Goal: Information Seeking & Learning: Learn about a topic

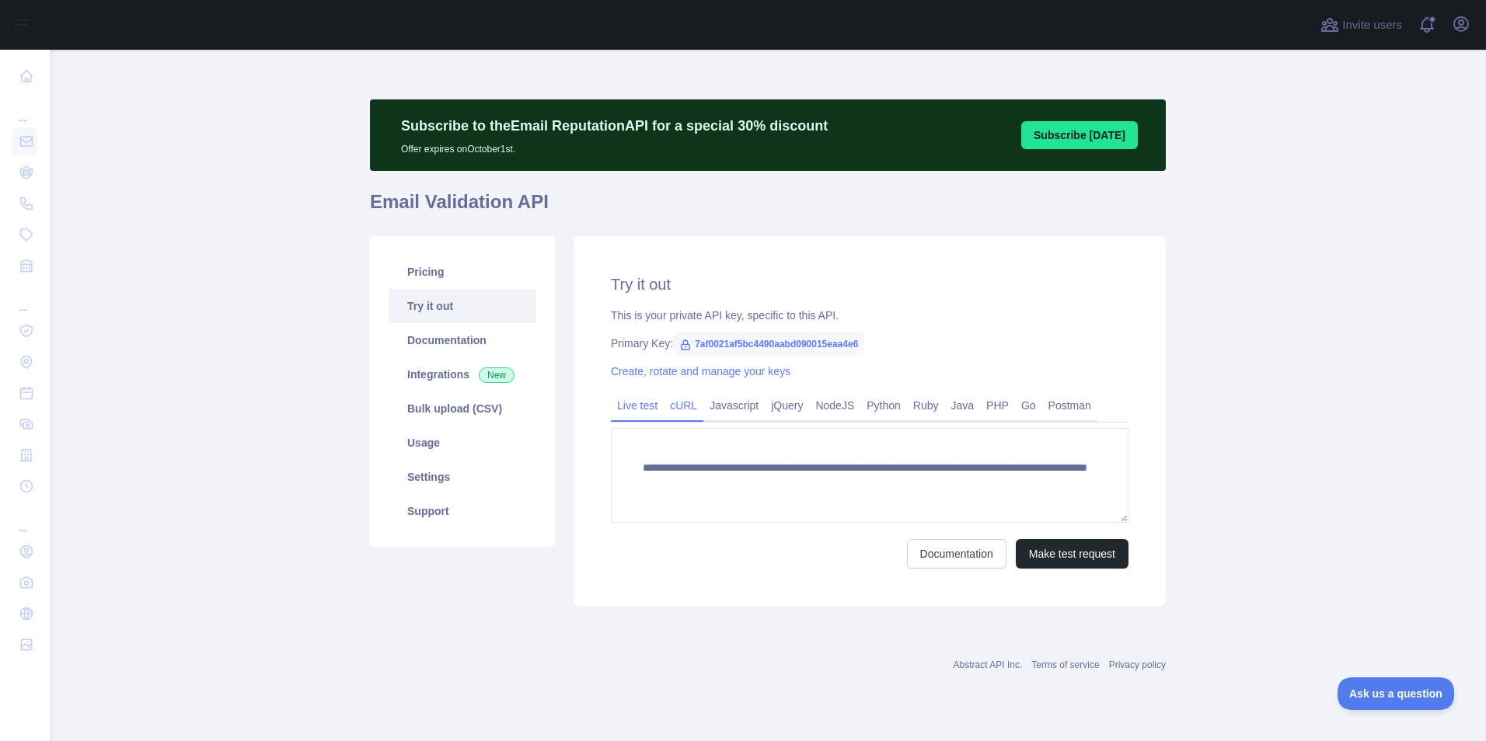
click at [681, 413] on link "cURL" at bounding box center [684, 405] width 40 height 25
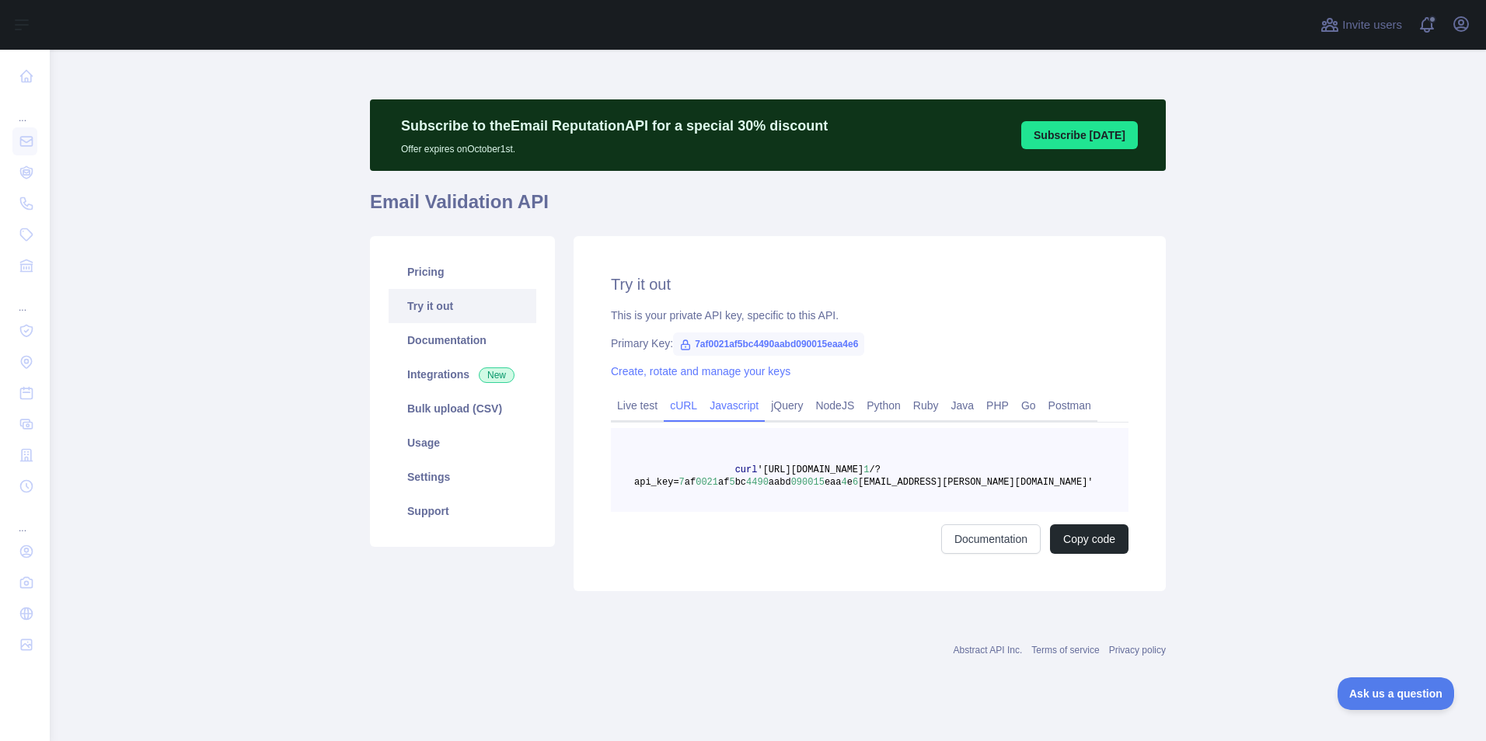
click at [727, 414] on link "Javascript" at bounding box center [733, 405] width 61 height 25
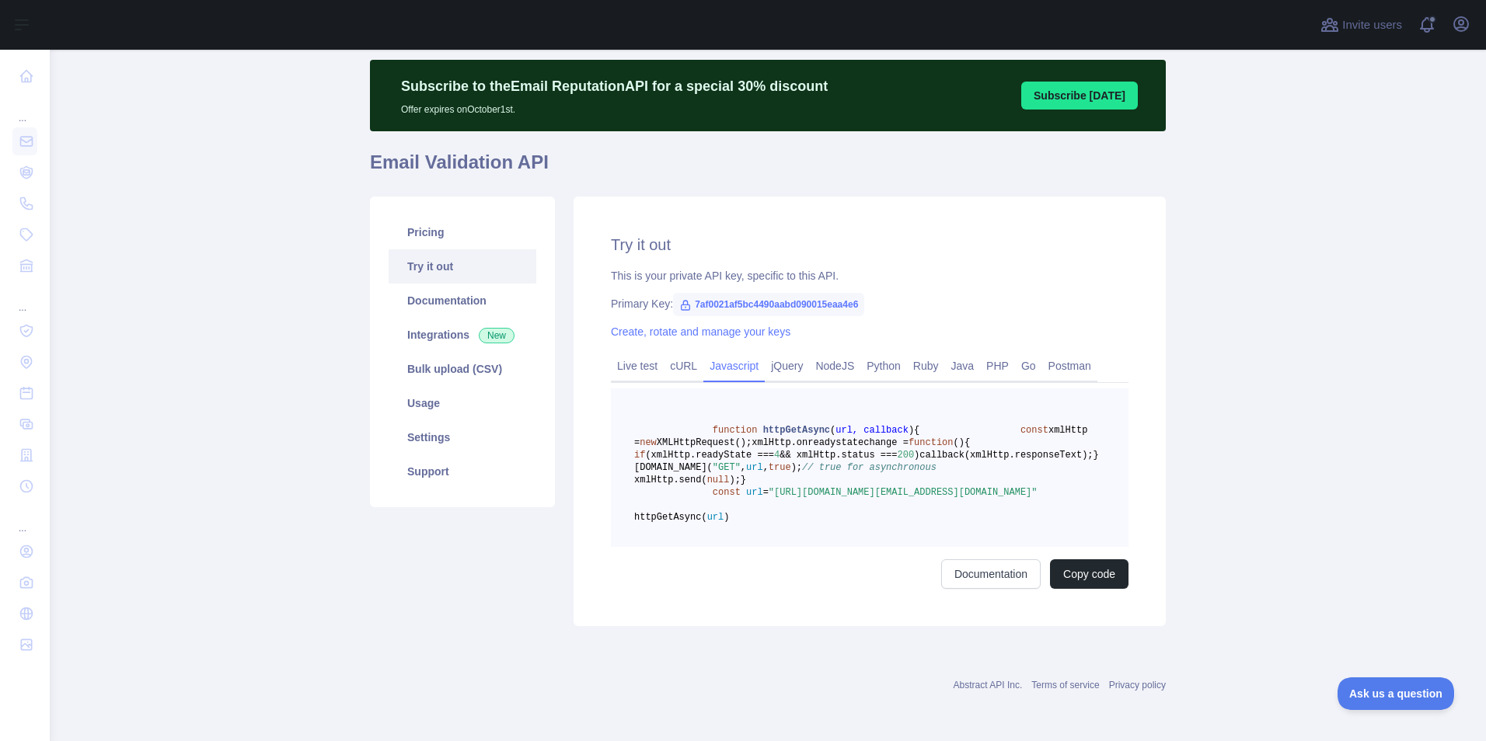
scroll to position [37, 0]
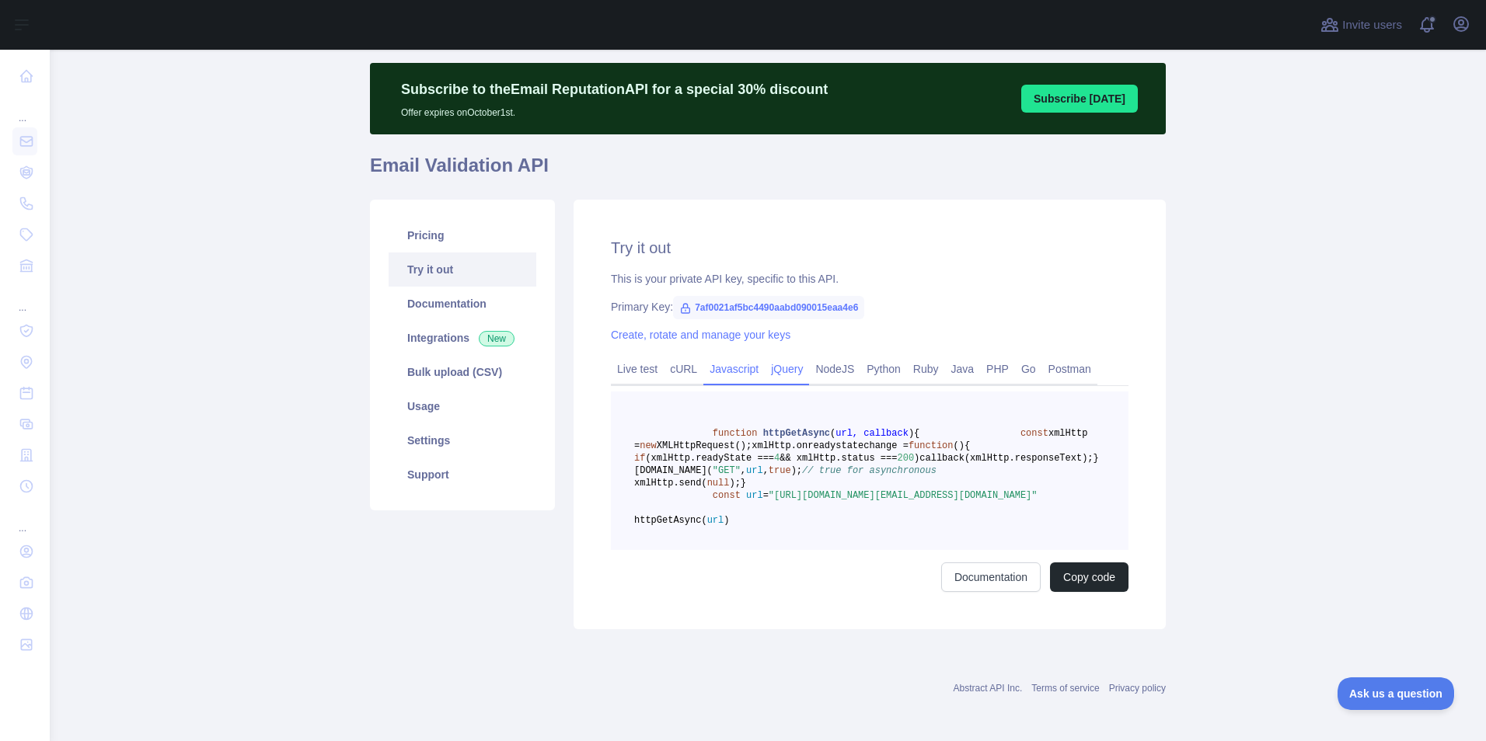
click at [786, 382] on div "jQuery" at bounding box center [787, 373] width 44 height 24
click at [789, 373] on link "jQuery" at bounding box center [787, 369] width 44 height 25
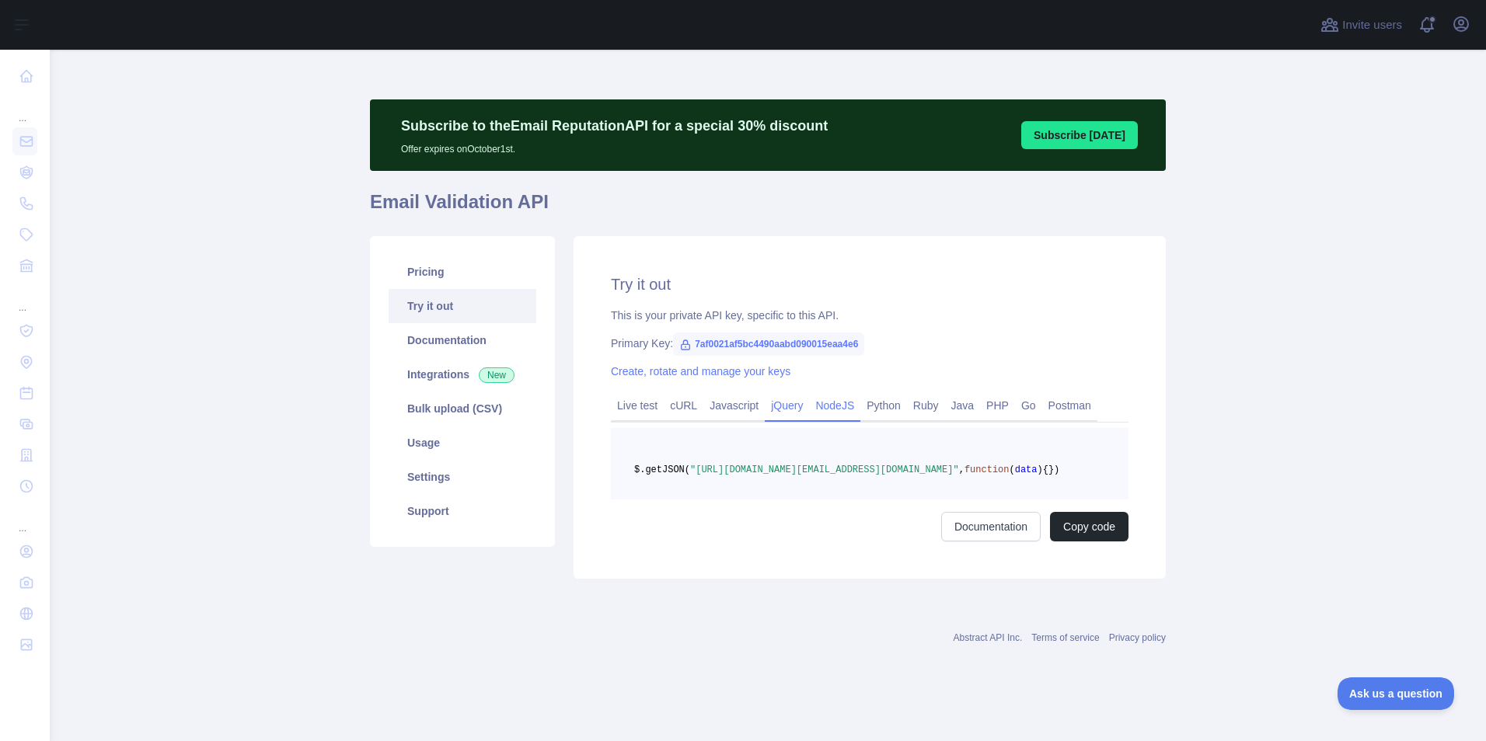
click at [820, 406] on link "NodeJS" at bounding box center [834, 405] width 51 height 25
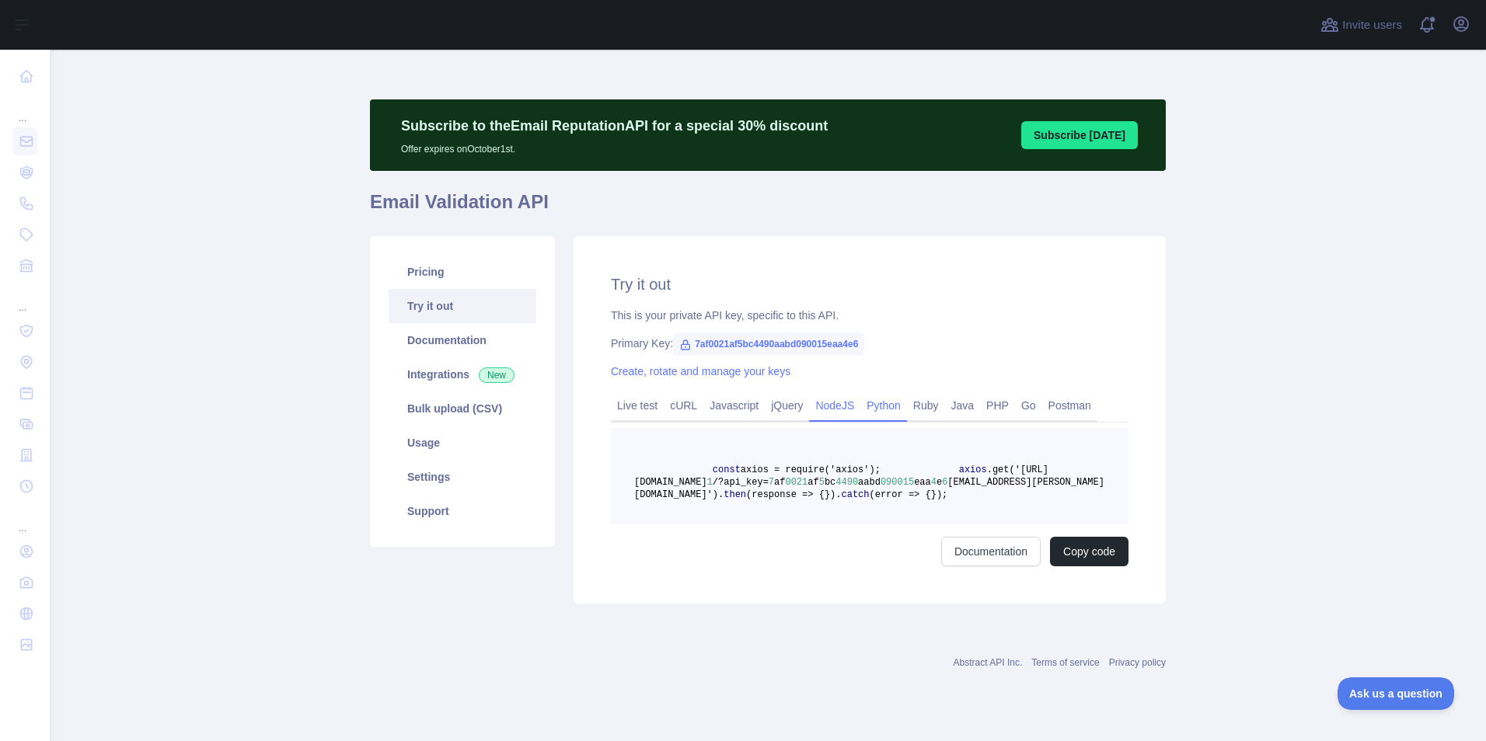
click at [860, 409] on link "Python" at bounding box center [883, 405] width 47 height 25
click at [951, 412] on link "Java" at bounding box center [963, 405] width 36 height 25
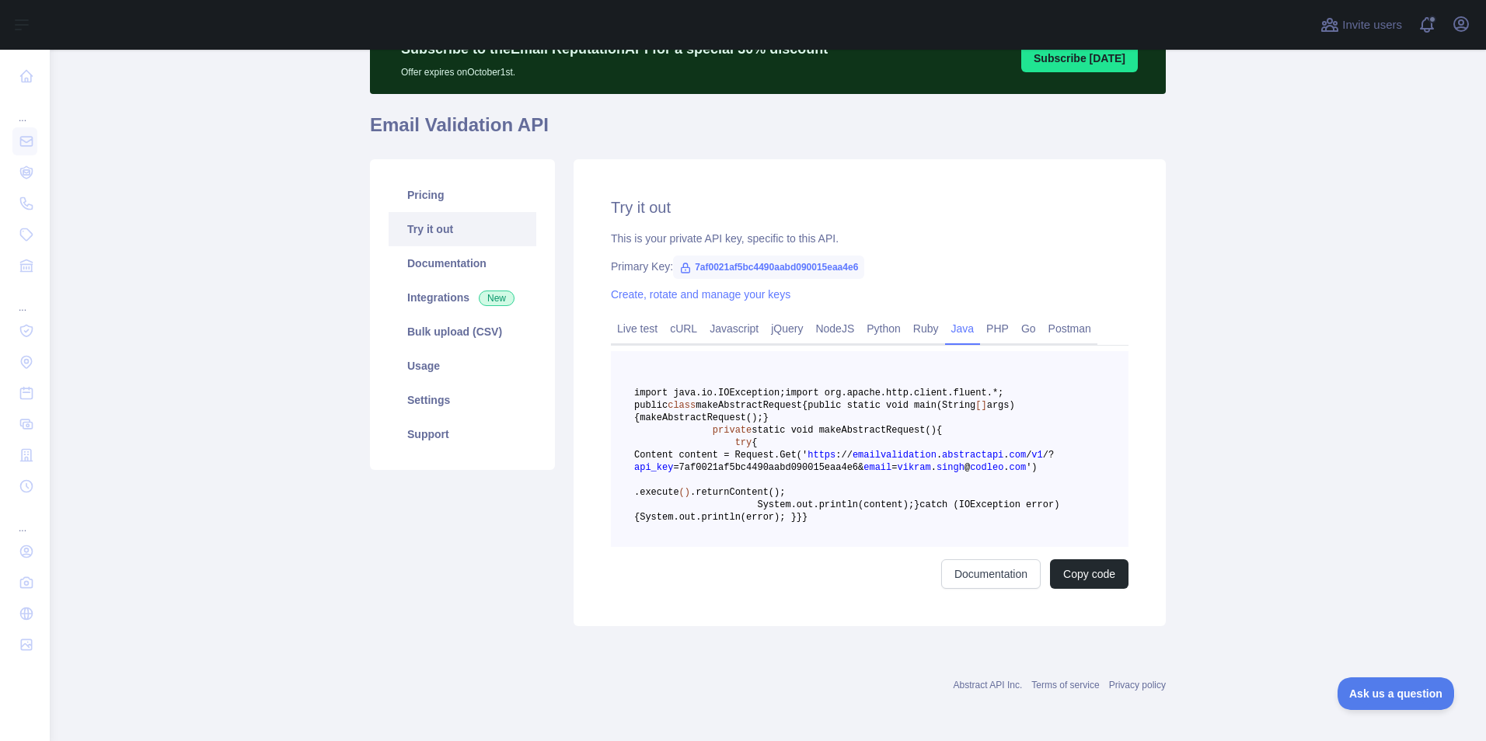
scroll to position [233, 0]
click at [983, 316] on link "PHP" at bounding box center [997, 328] width 35 height 25
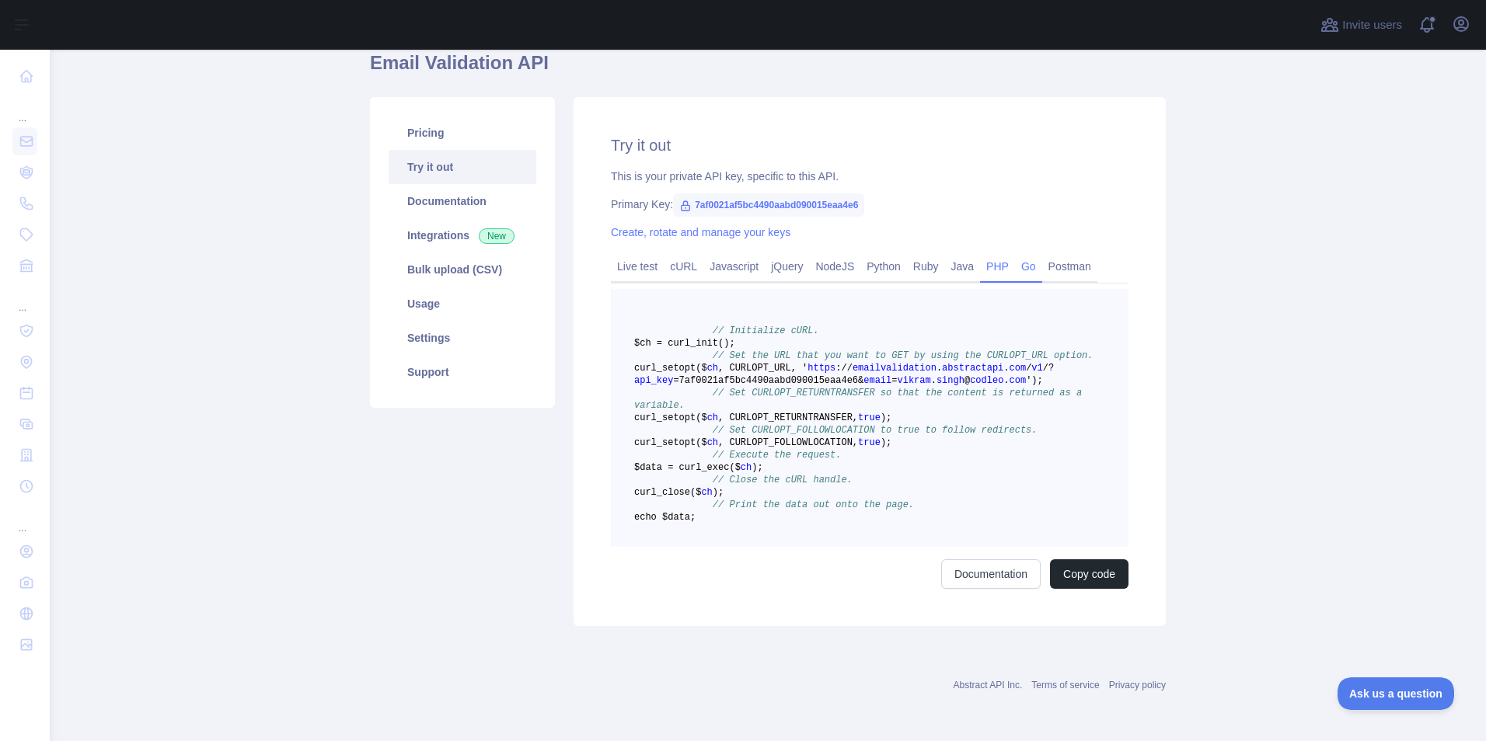
click at [1024, 254] on link "Go" at bounding box center [1028, 266] width 27 height 25
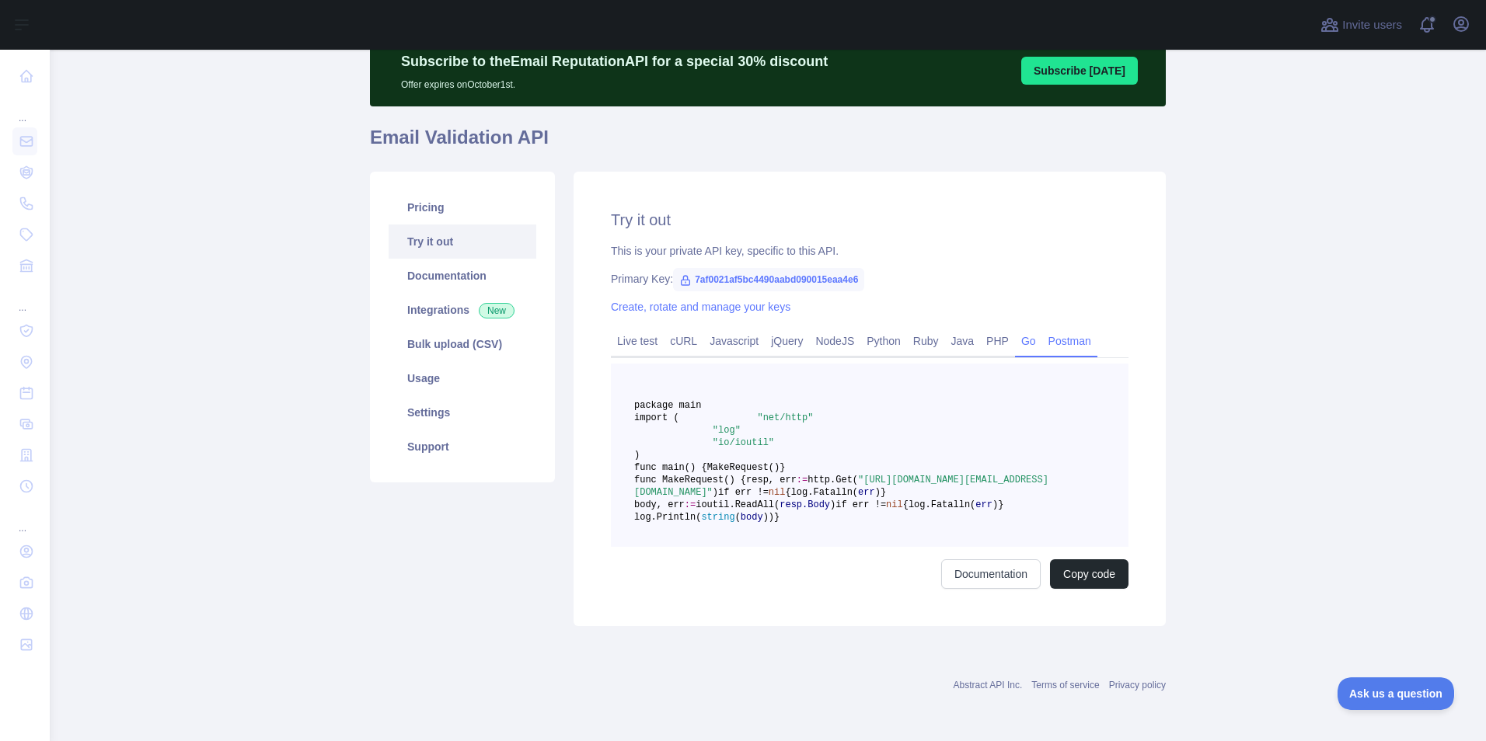
click at [1056, 329] on link "Postman" at bounding box center [1069, 341] width 55 height 25
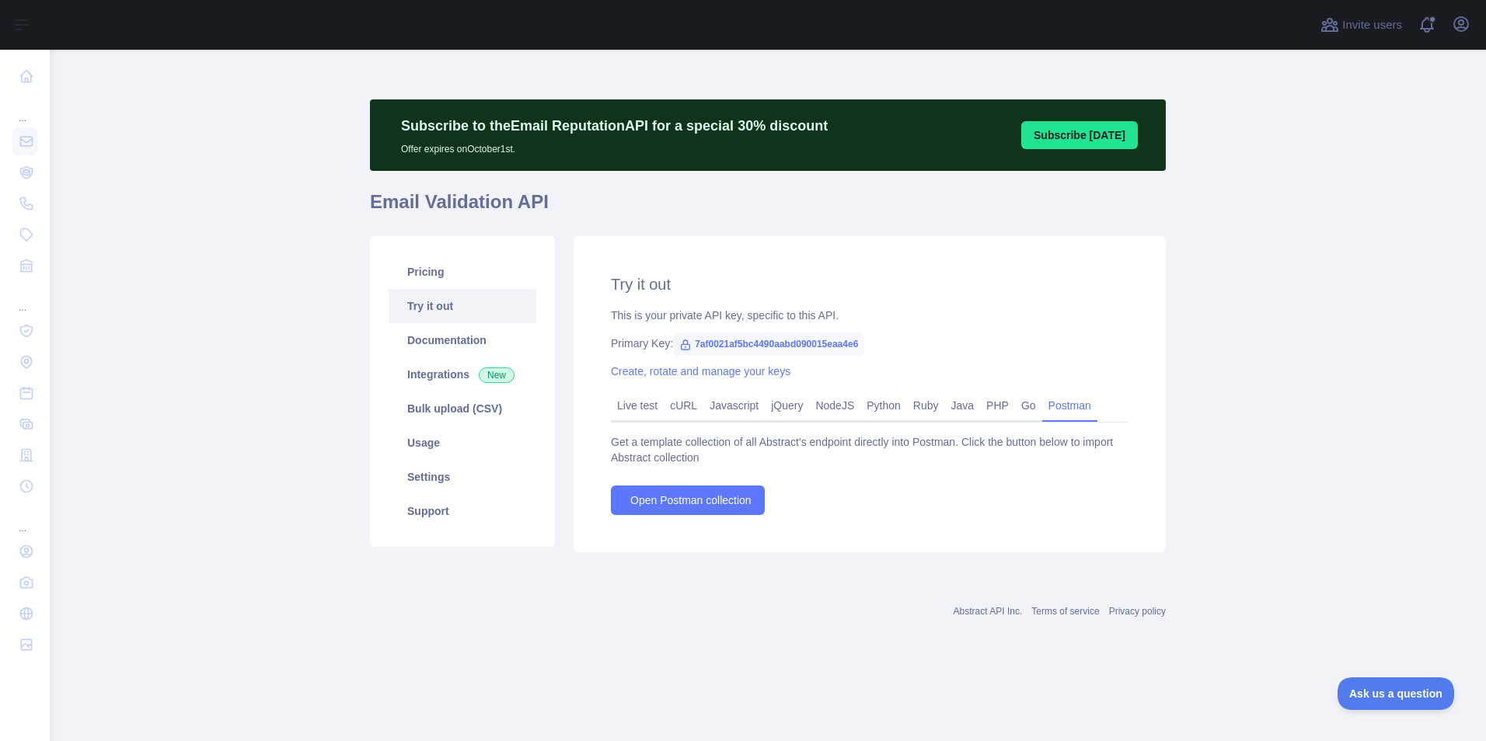
scroll to position [0, 0]
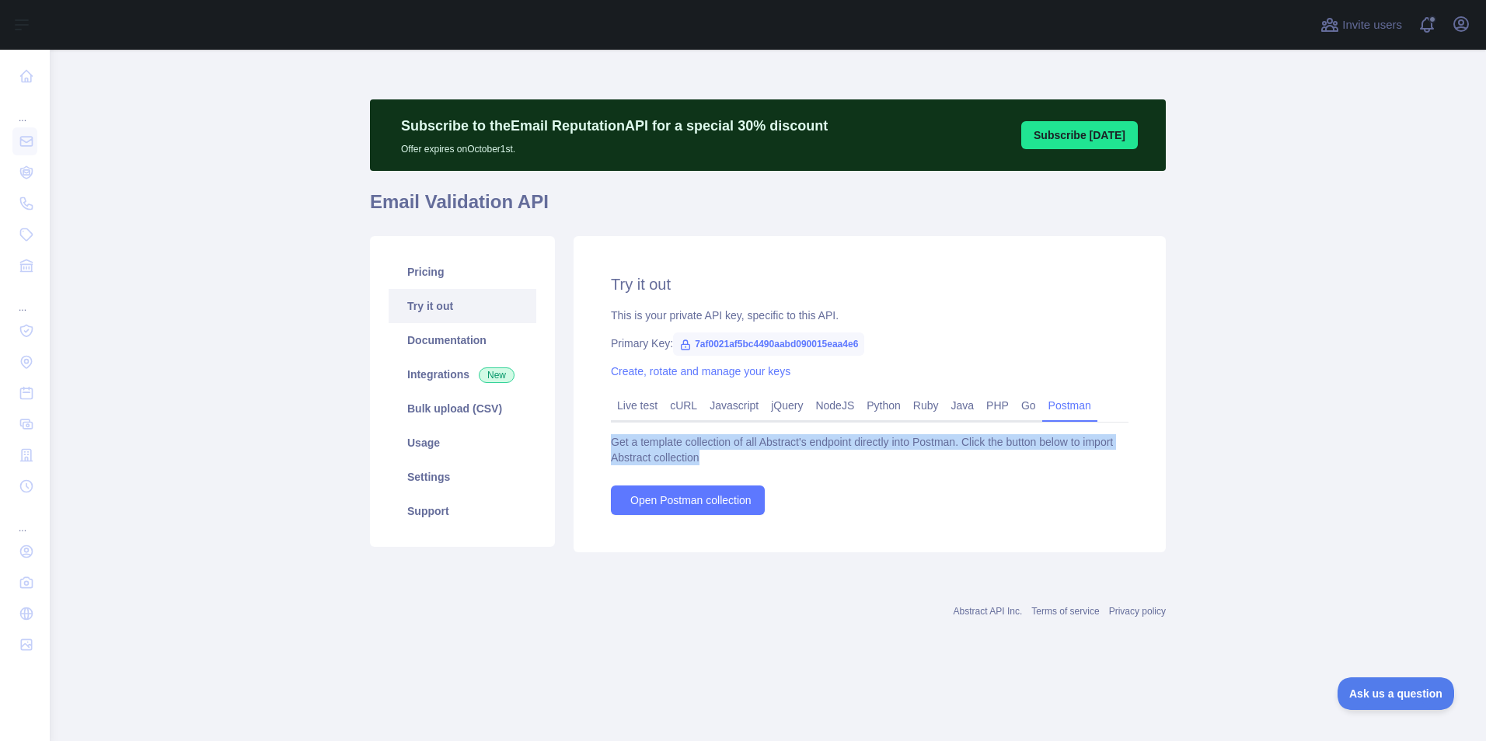
drag, startPoint x: 610, startPoint y: 441, endPoint x: 741, endPoint y: 468, distance: 134.0
click at [741, 468] on div "Try it out This is your private API key, specific to this API. Primary Key: 7af…" at bounding box center [870, 394] width 592 height 316
click at [742, 467] on div "Get a template collection of all Abstract's endpoint directly into Postman. Cli…" at bounding box center [870, 474] width 518 height 81
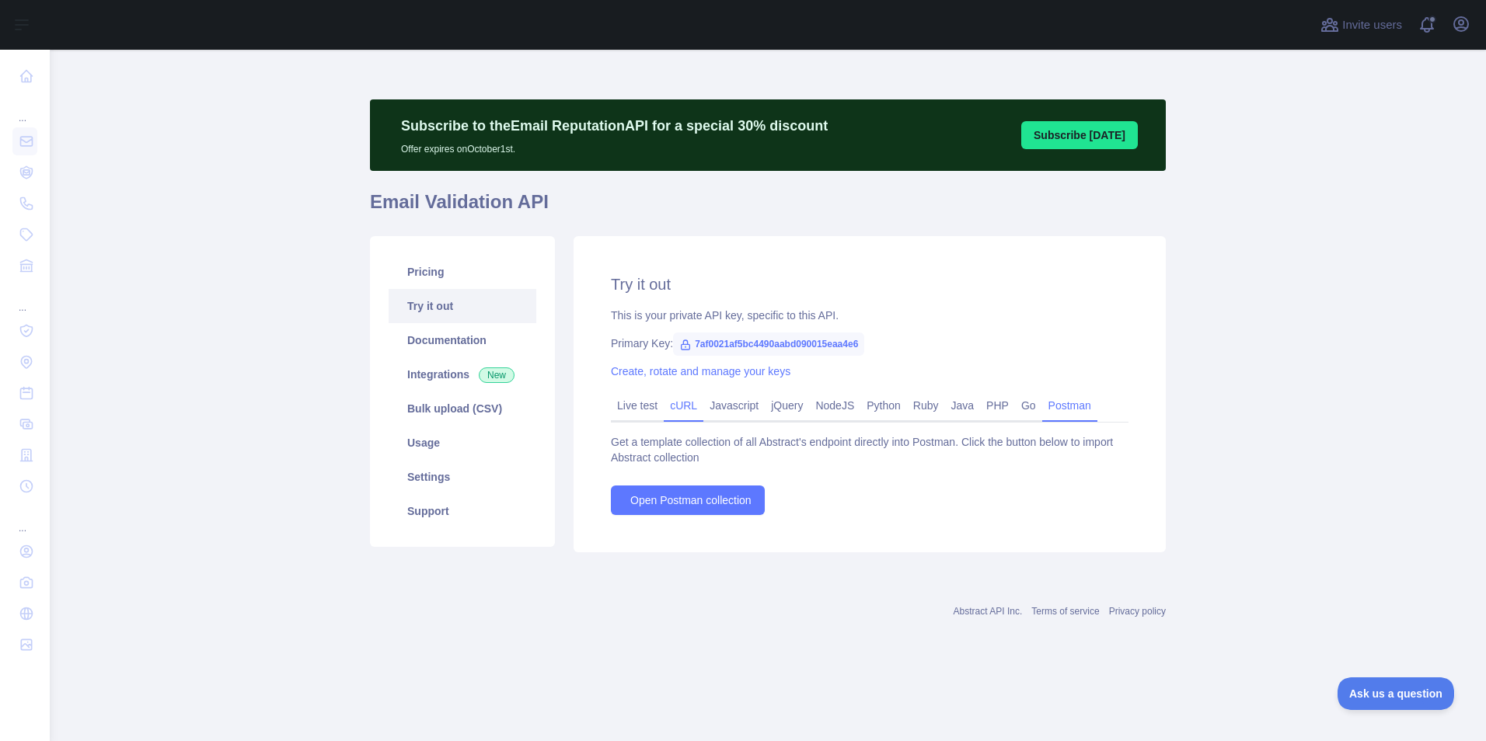
click at [687, 408] on link "cURL" at bounding box center [684, 405] width 40 height 25
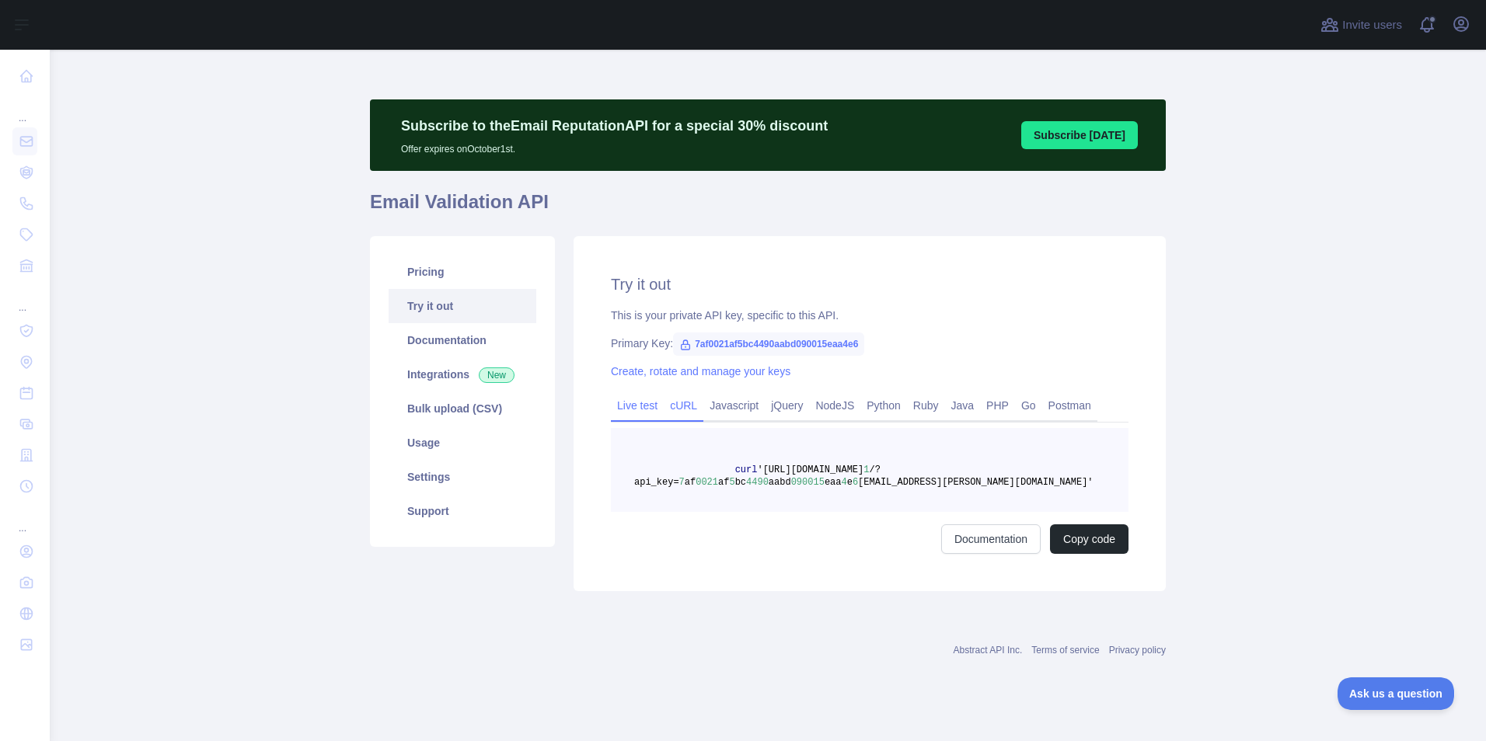
click at [644, 409] on link "Live test" at bounding box center [637, 405] width 53 height 25
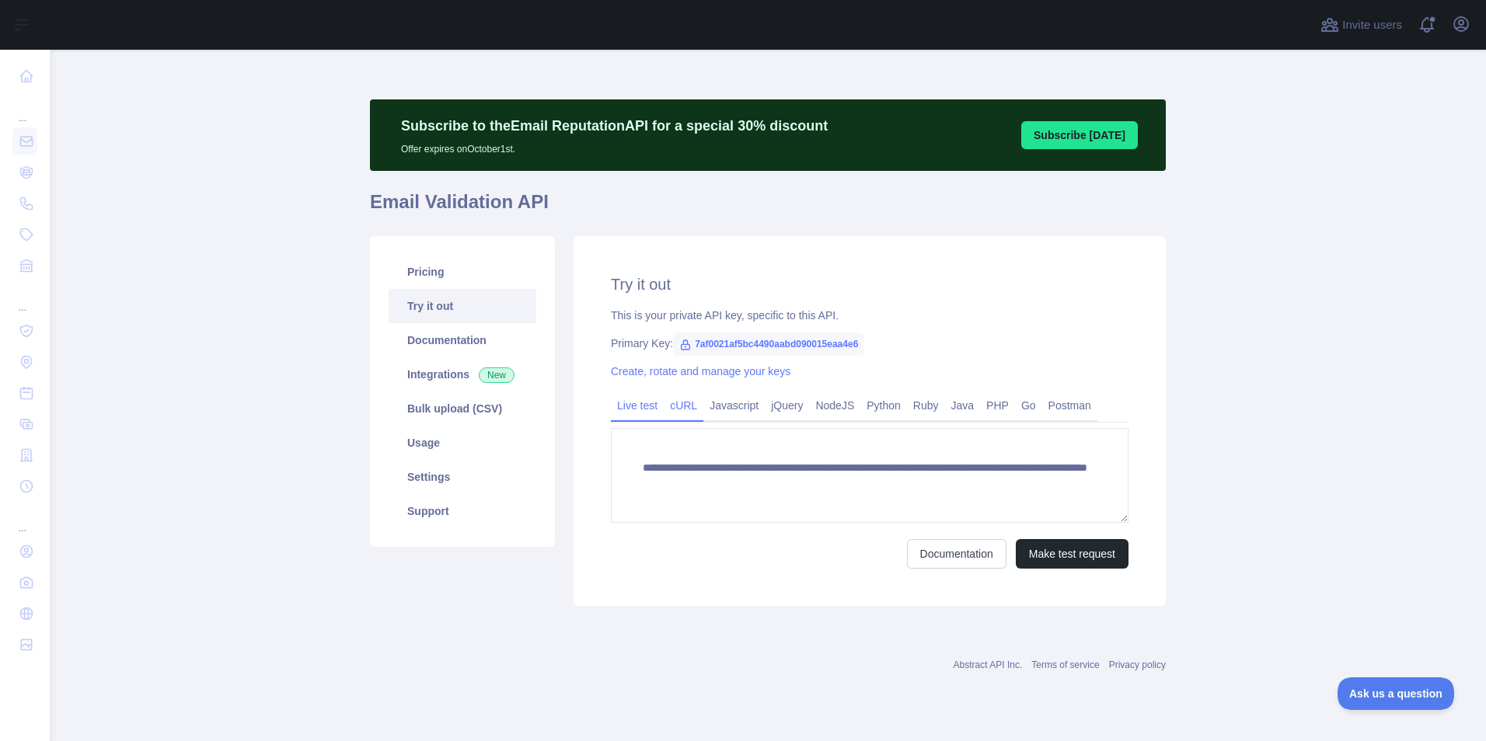
click at [681, 406] on link "cURL" at bounding box center [684, 405] width 40 height 25
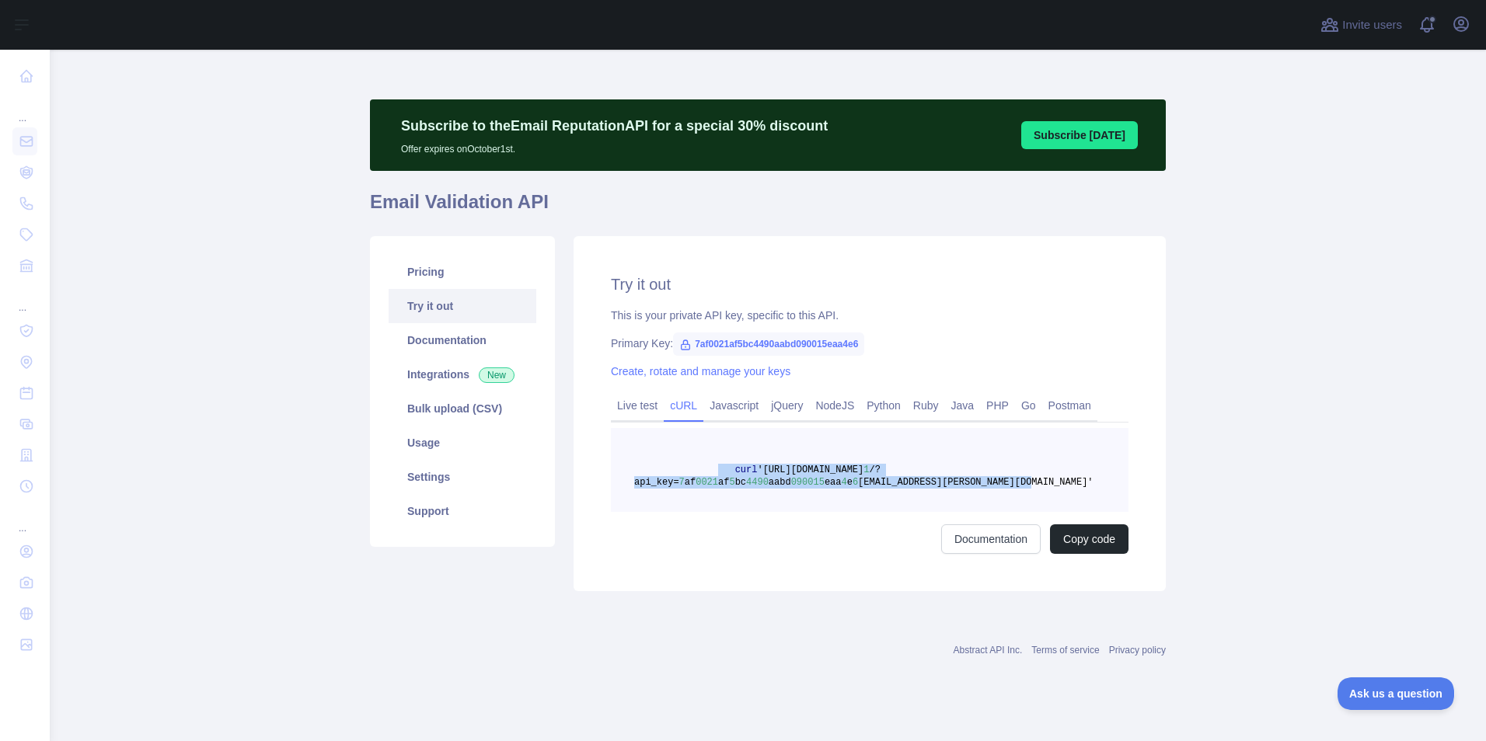
drag, startPoint x: 714, startPoint y: 464, endPoint x: 1009, endPoint y: 496, distance: 297.1
click at [1009, 496] on pre "curl '[URL][DOMAIN_NAME] 1 /?api_key= 7 af 0021 af 5 bc 4490 aabd 090015 eaa 4 …" at bounding box center [870, 470] width 518 height 84
click at [1381, 16] on span "Invite users" at bounding box center [1372, 25] width 60 height 18
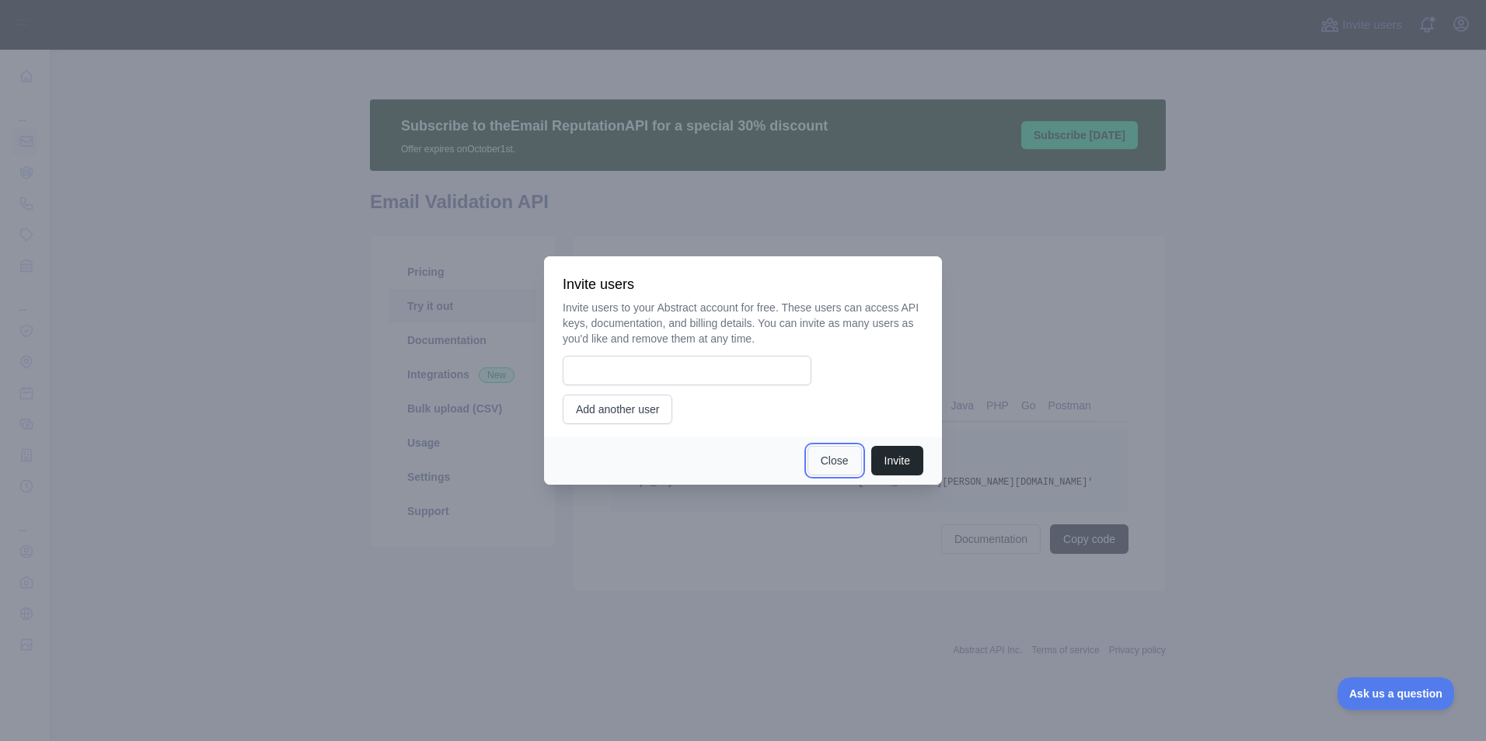
click at [832, 461] on button "Close" at bounding box center [835, 461] width 54 height 30
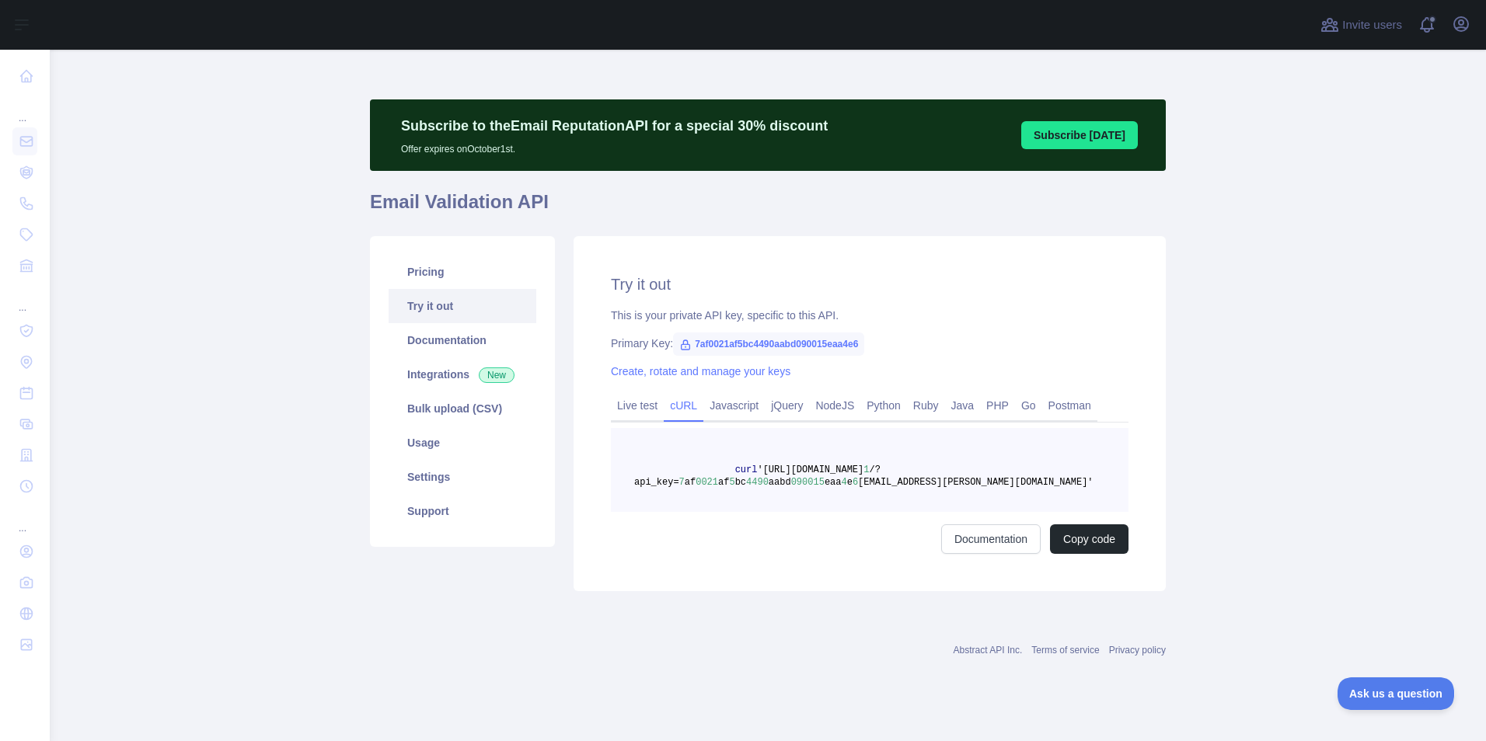
drag, startPoint x: 1295, startPoint y: 263, endPoint x: 1366, endPoint y: 80, distance: 196.9
click at [1296, 254] on main "Subscribe to the Email Reputation API for a special 30 % discount Offer expires…" at bounding box center [768, 396] width 1436 height 692
click at [1422, 23] on span at bounding box center [1433, 25] width 31 height 50
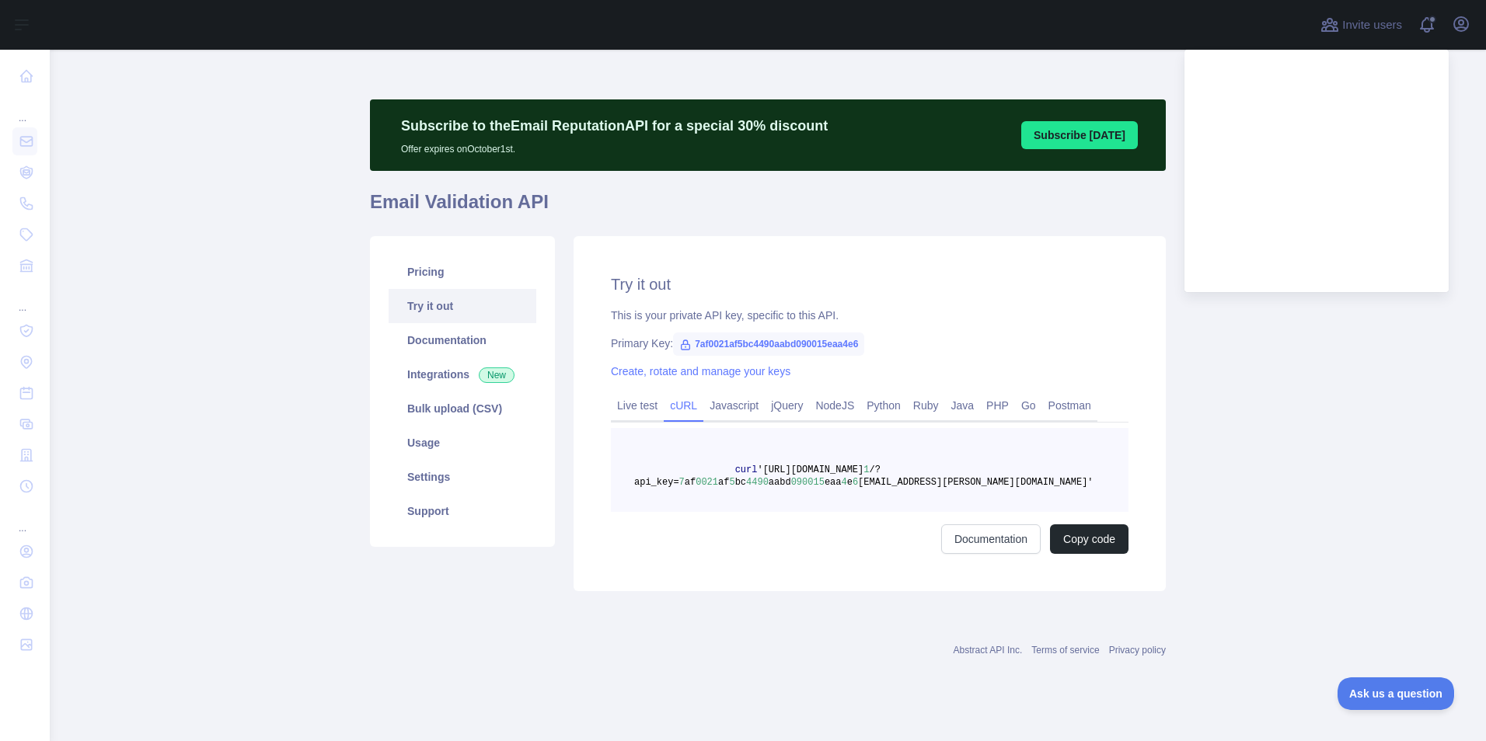
click at [1322, 371] on main "Subscribe to the Email Reputation API for a special 30 % discount Offer expires…" at bounding box center [768, 396] width 1436 height 692
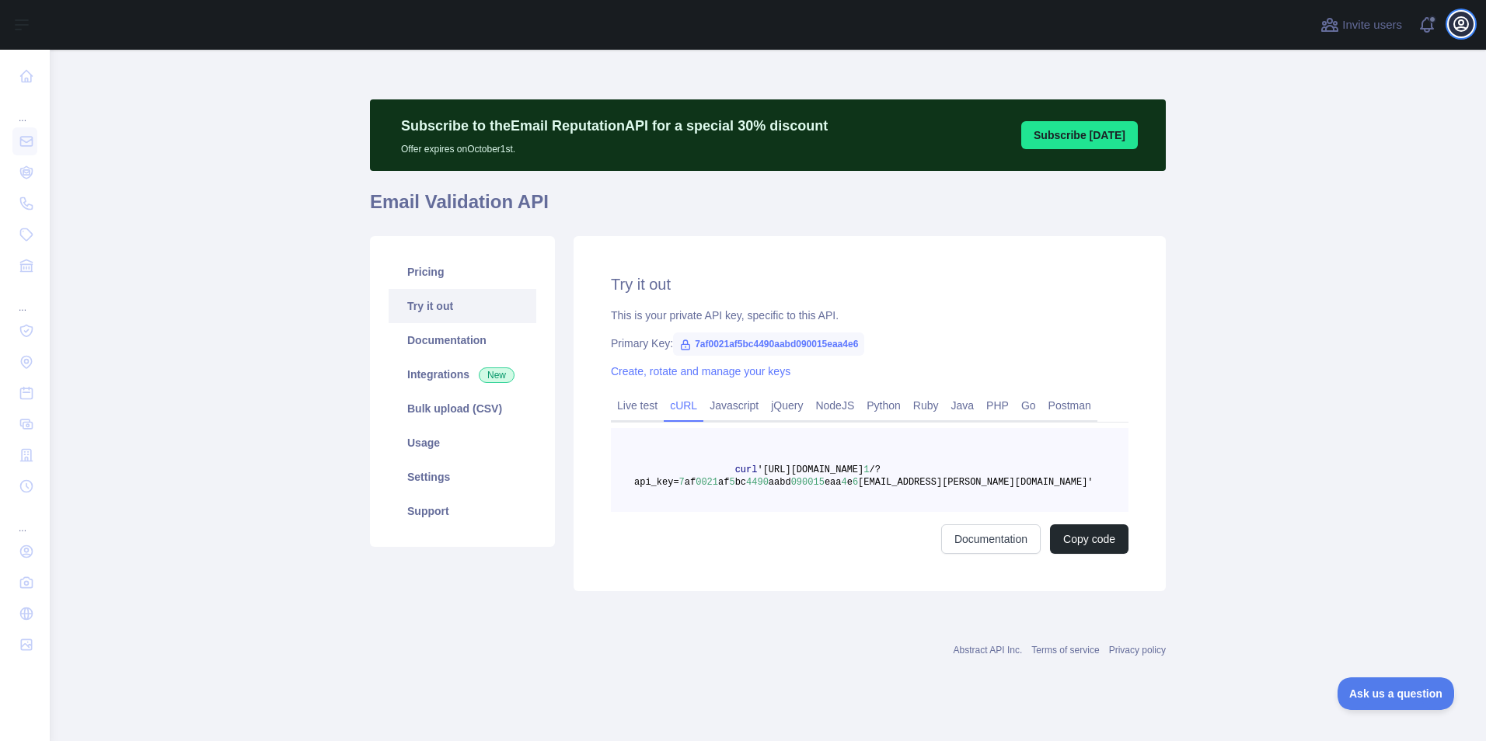
click at [1468, 25] on icon "button" at bounding box center [1461, 24] width 14 height 14
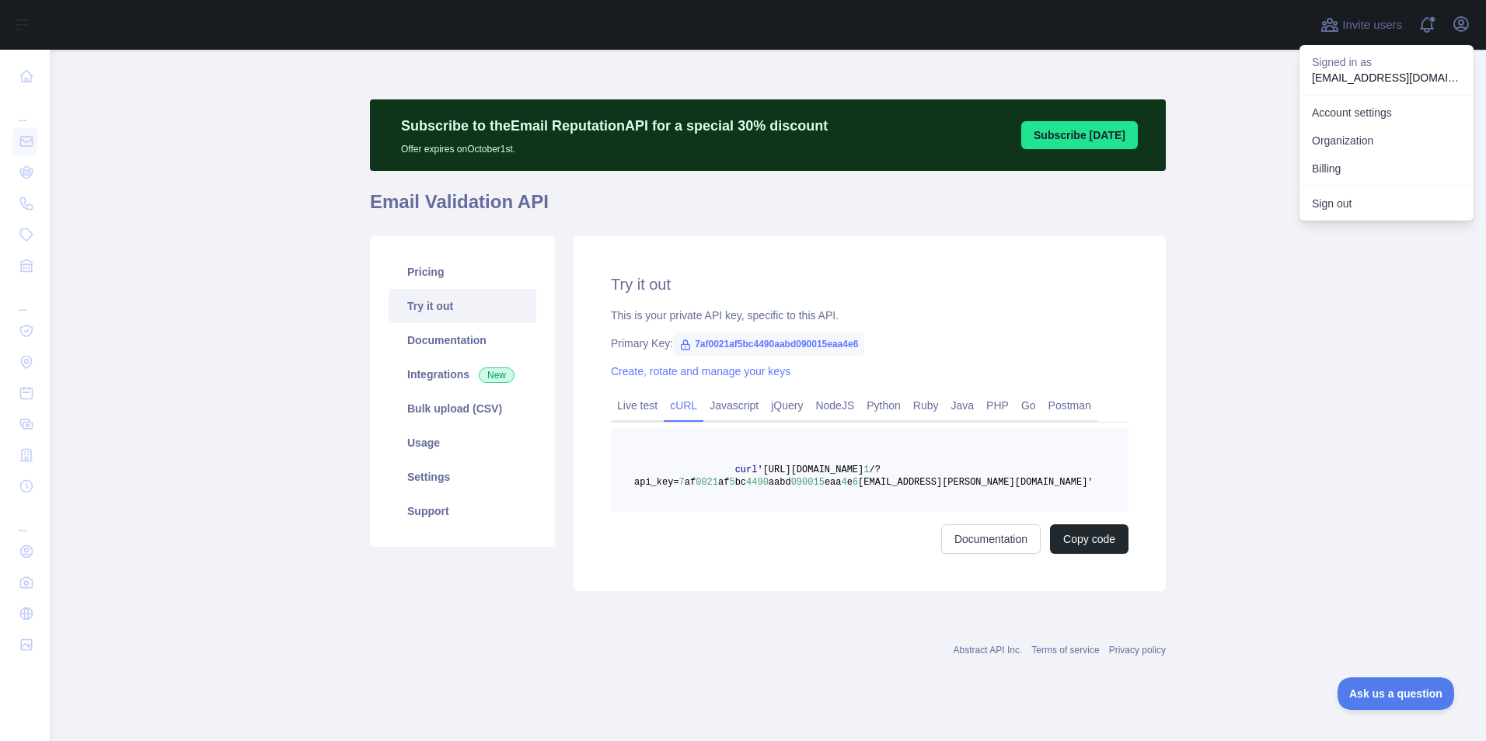
drag, startPoint x: 1274, startPoint y: 225, endPoint x: 1240, endPoint y: 187, distance: 50.7
click at [1274, 225] on main "Subscribe to the Email Reputation API for a special 30 % discount Offer expires…" at bounding box center [768, 396] width 1436 height 692
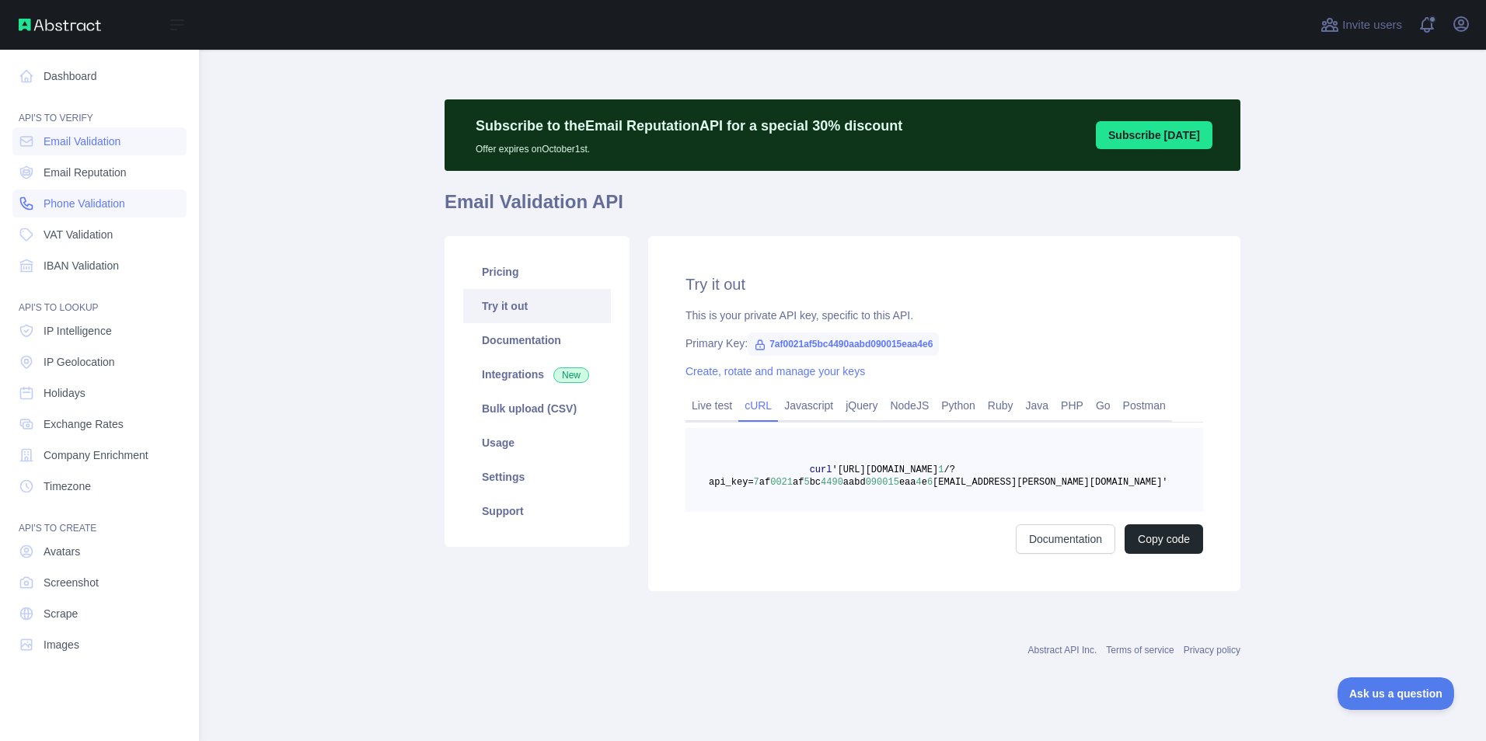
click at [110, 196] on span "Phone Validation" at bounding box center [85, 204] width 82 height 16
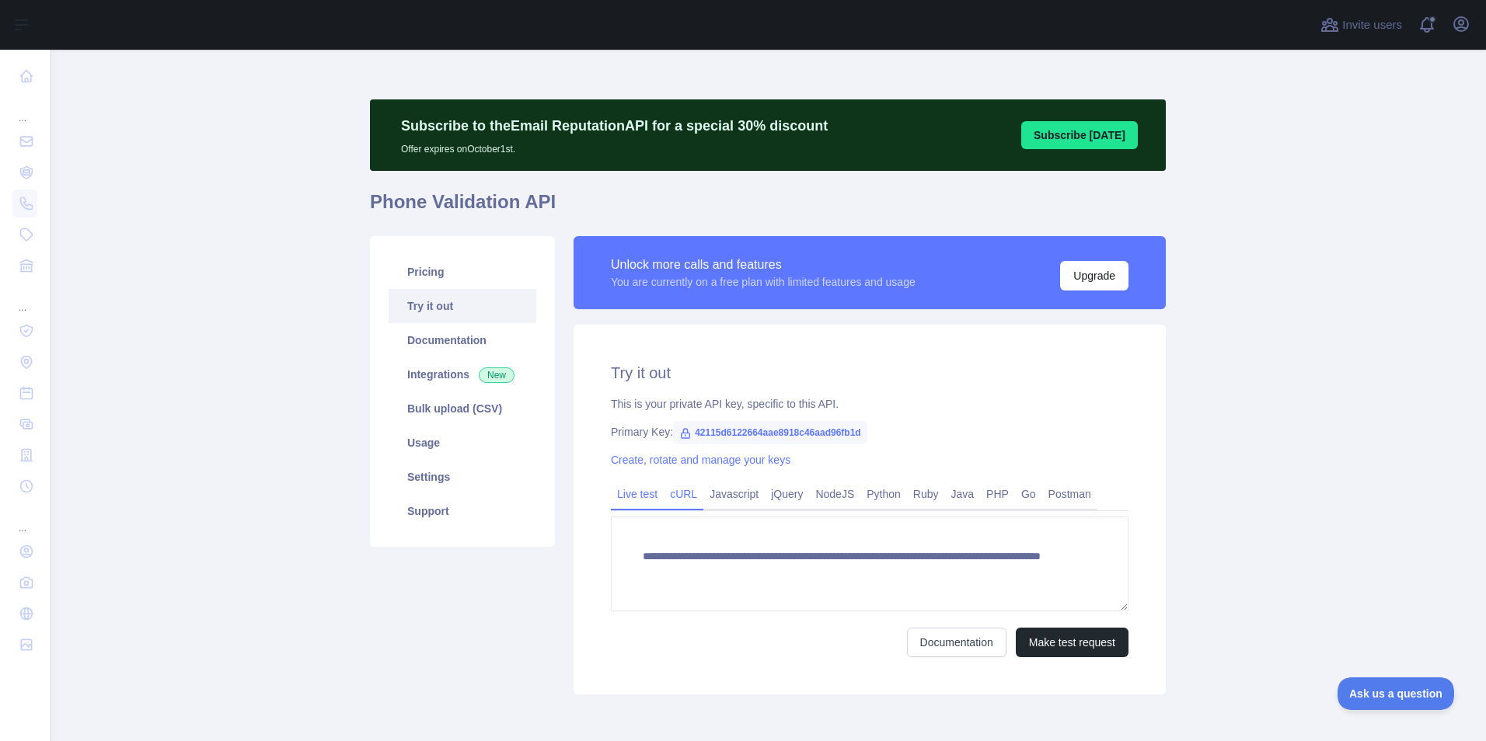
click at [676, 494] on link "cURL" at bounding box center [684, 494] width 40 height 25
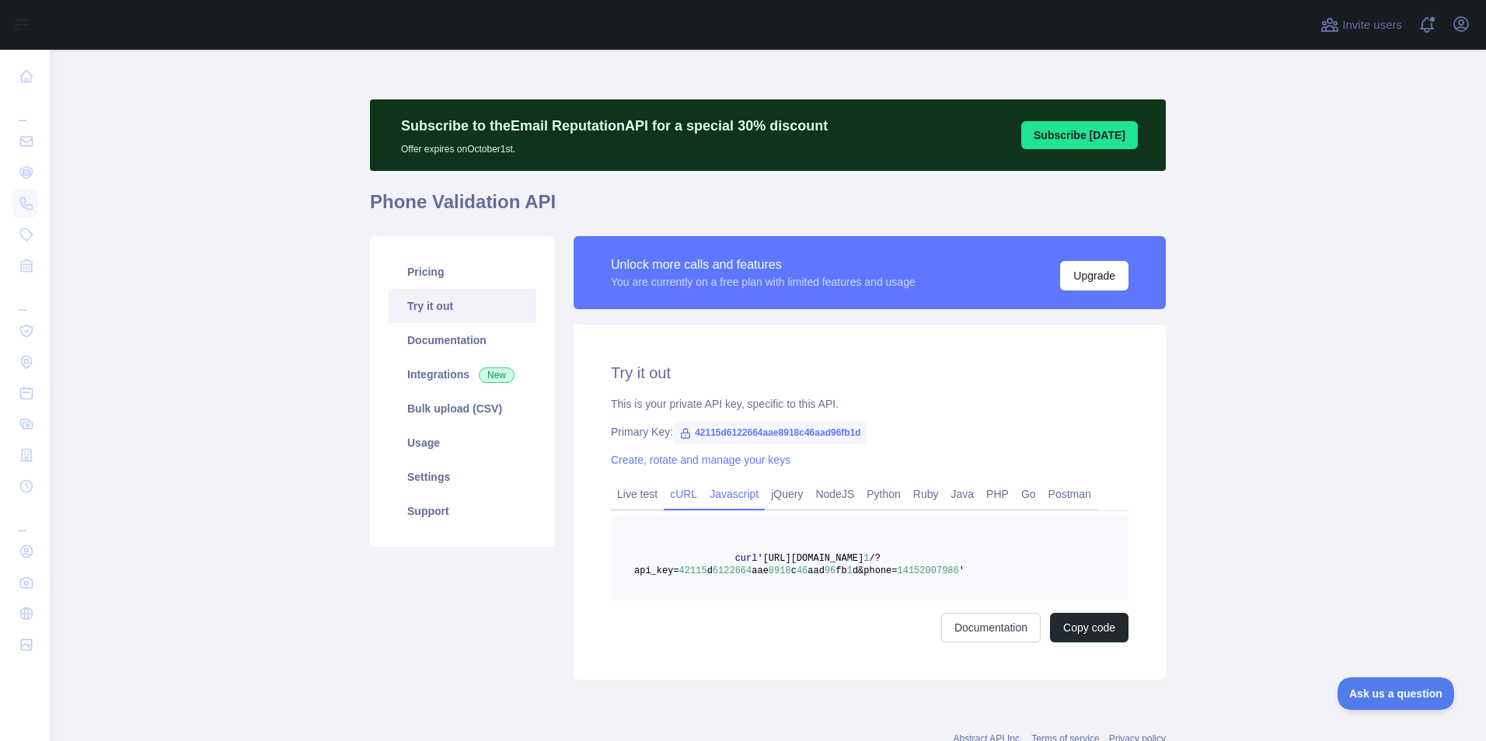
click at [710, 495] on link "Javascript" at bounding box center [733, 494] width 61 height 25
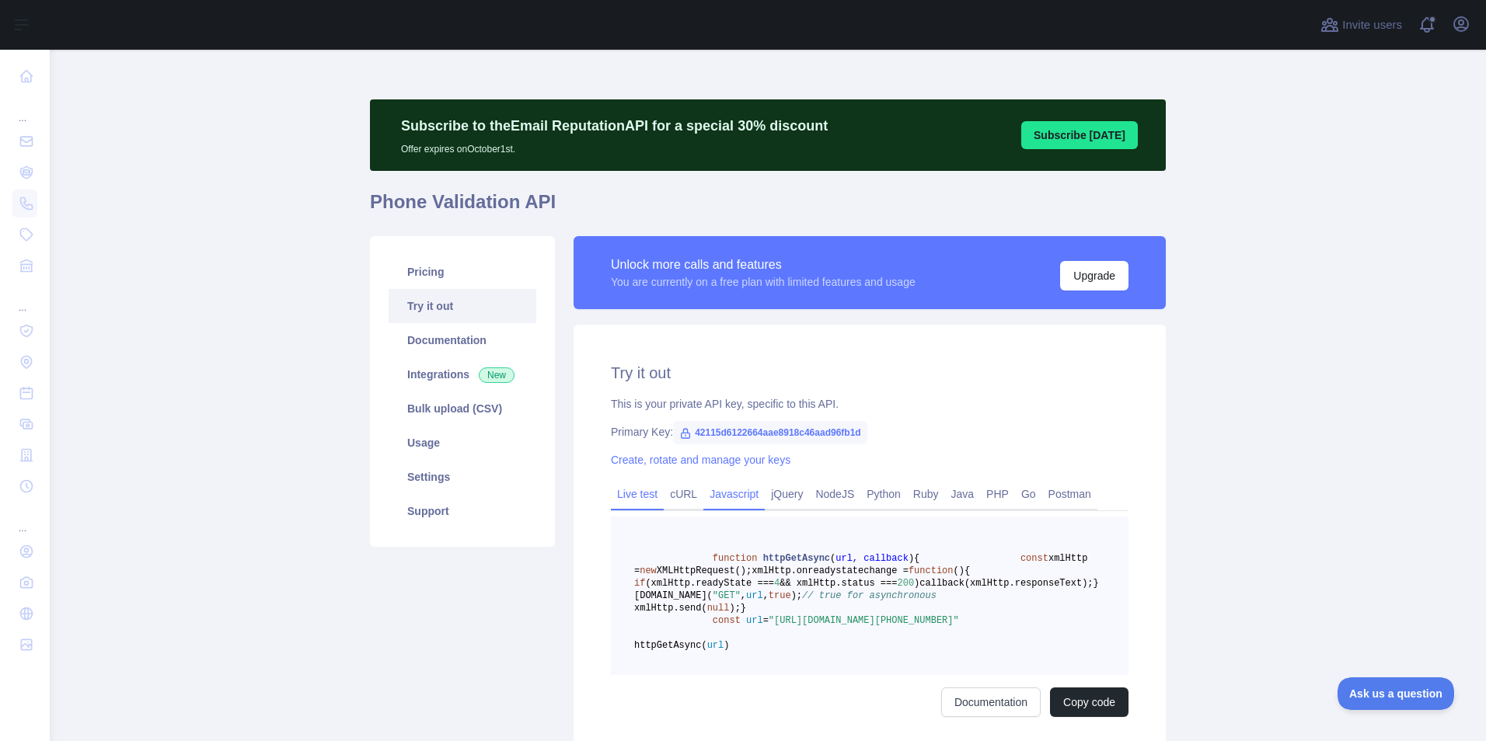
click at [620, 494] on link "Live test" at bounding box center [637, 494] width 53 height 25
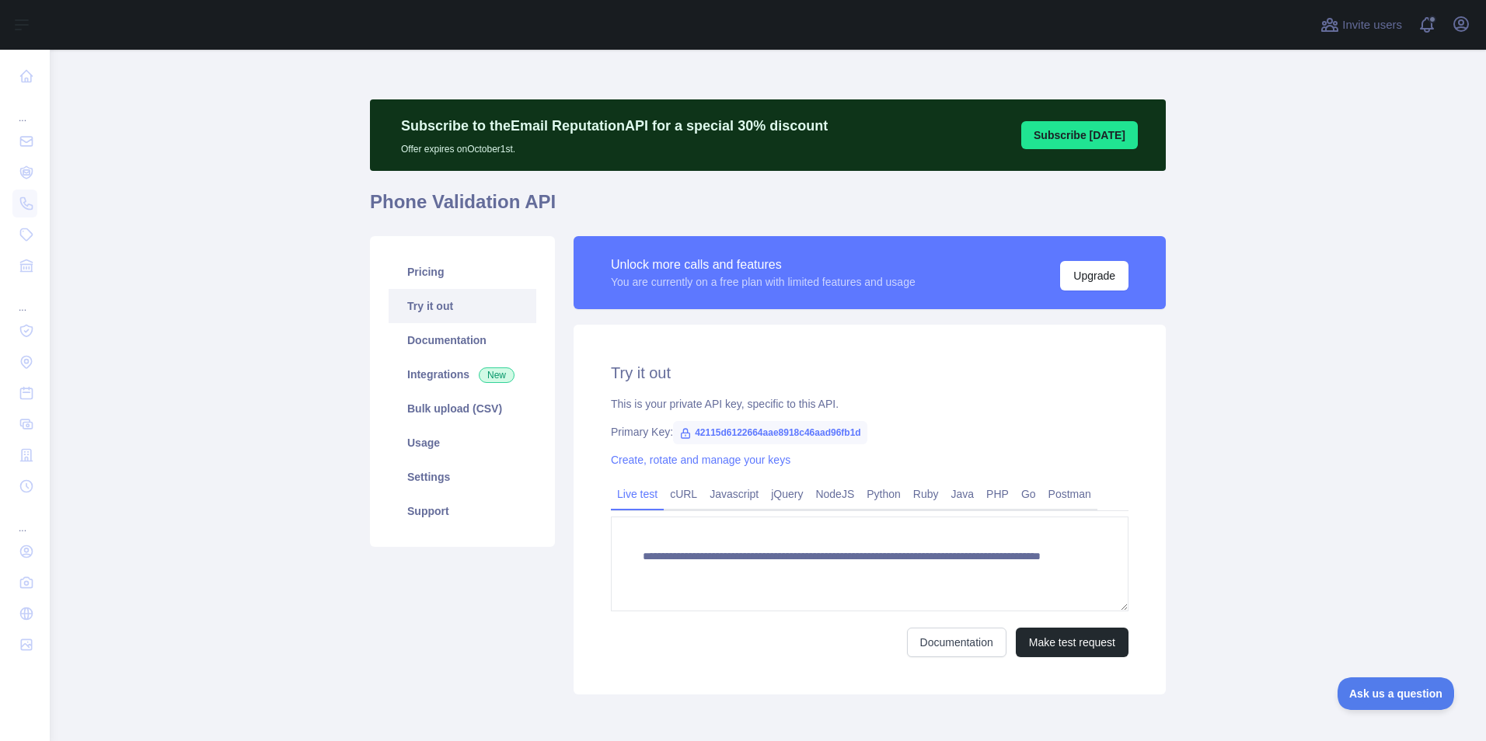
click at [173, 345] on main "**********" at bounding box center [768, 396] width 1436 height 692
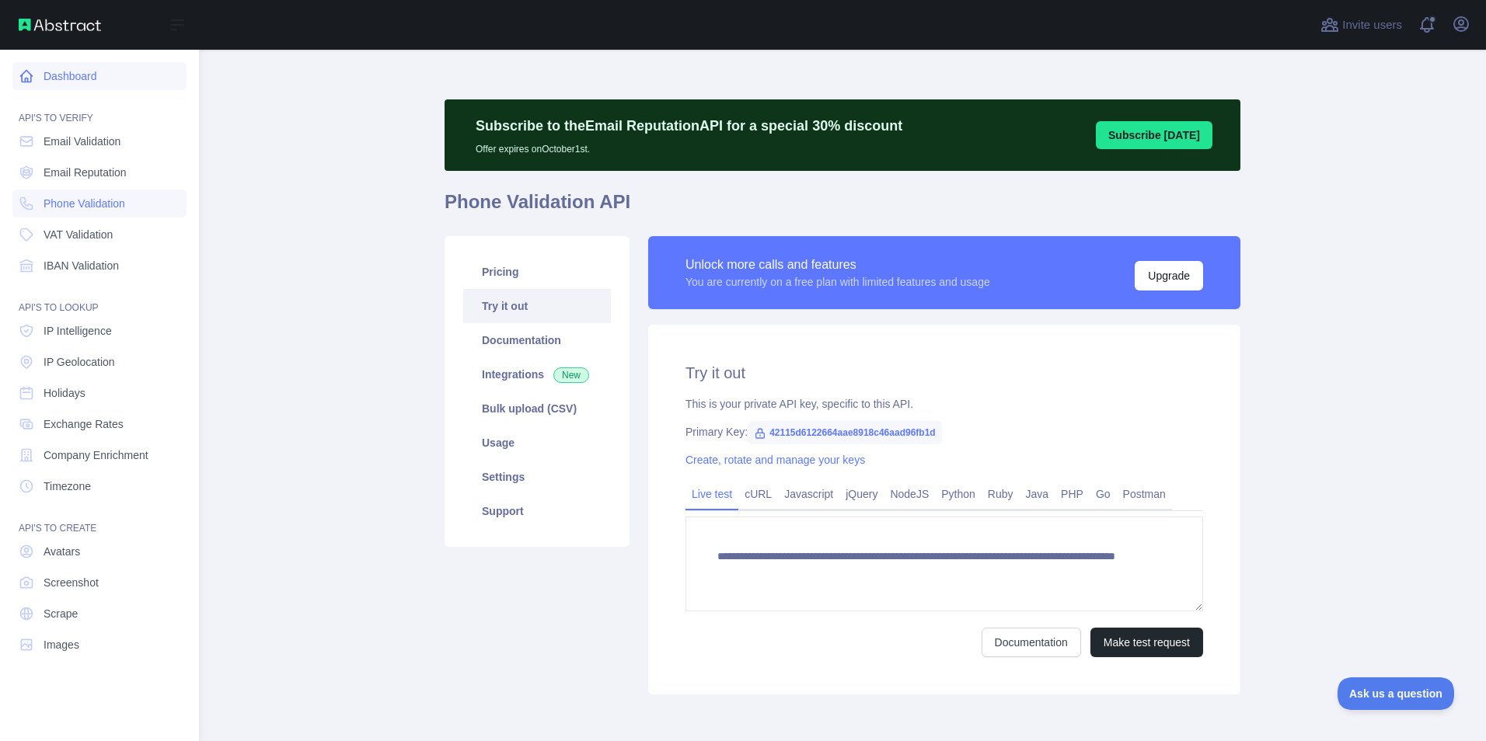
click at [52, 85] on link "Dashboard" at bounding box center [99, 76] width 174 height 28
